Goal: Information Seeking & Learning: Learn about a topic

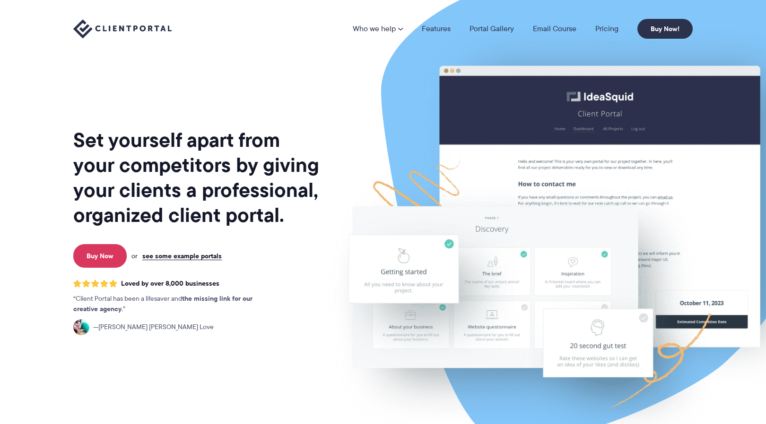
click at [627, 27] on li "Pricing" at bounding box center [607, 29] width 42 height 8
click at [617, 27] on link "Pricing" at bounding box center [606, 29] width 23 height 8
